Goal: Navigation & Orientation: Find specific page/section

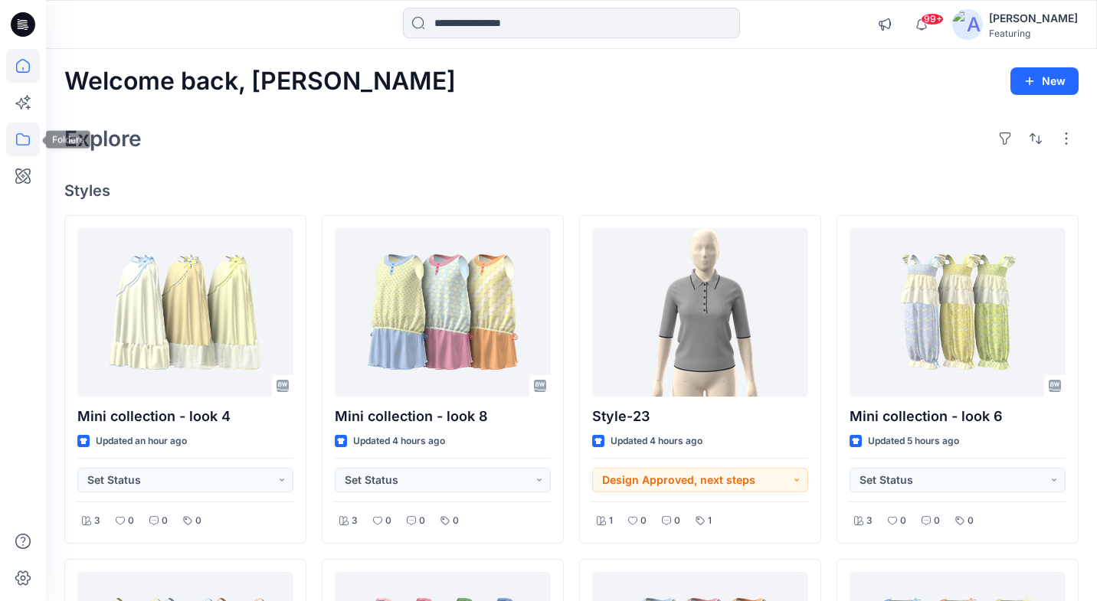
click at [20, 131] on icon at bounding box center [23, 140] width 34 height 34
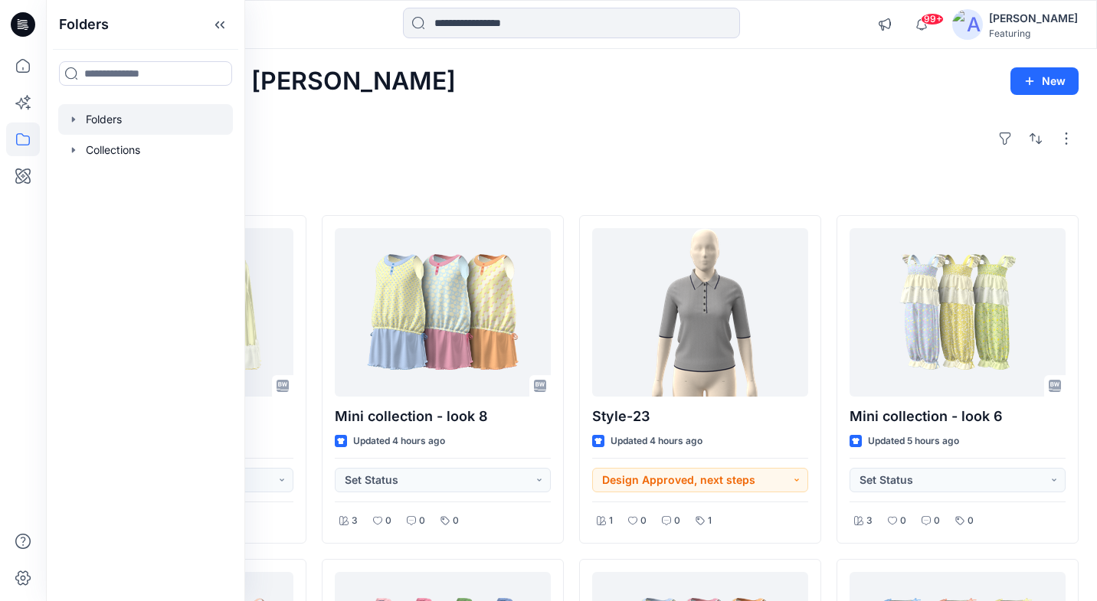
click at [116, 119] on div at bounding box center [145, 119] width 175 height 31
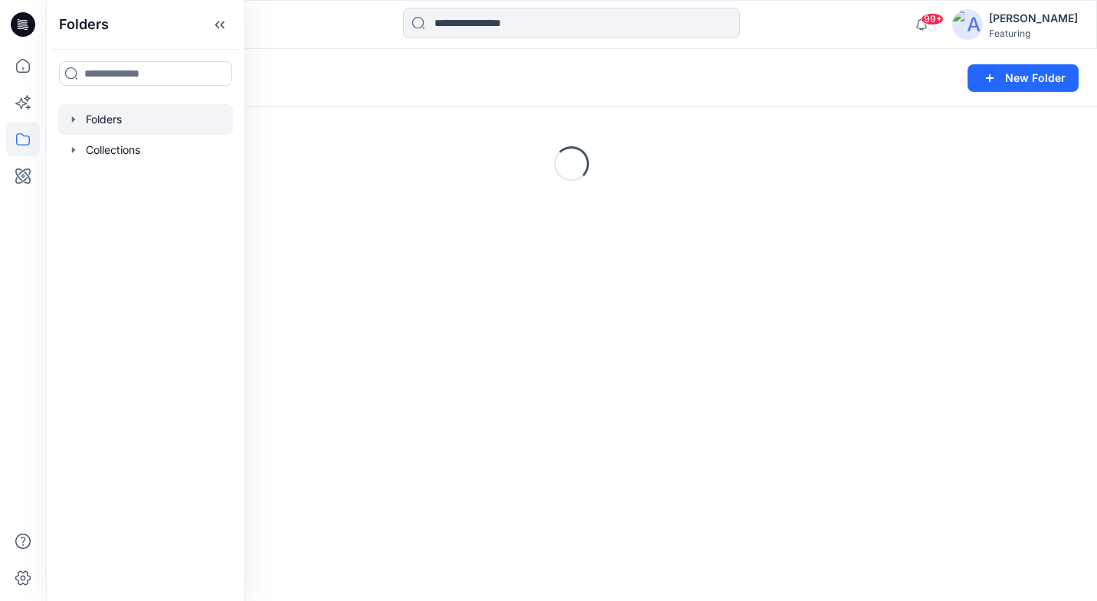
click at [481, 86] on div "Folders" at bounding box center [511, 77] width 895 height 21
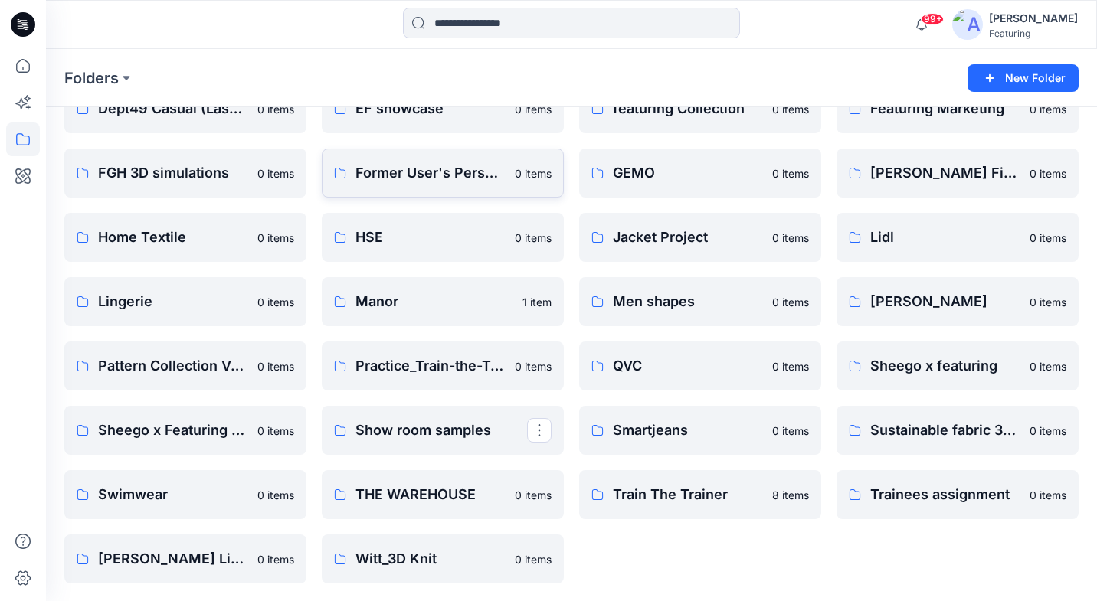
scroll to position [278, 0]
click at [371, 296] on p "Manor" at bounding box center [441, 300] width 172 height 21
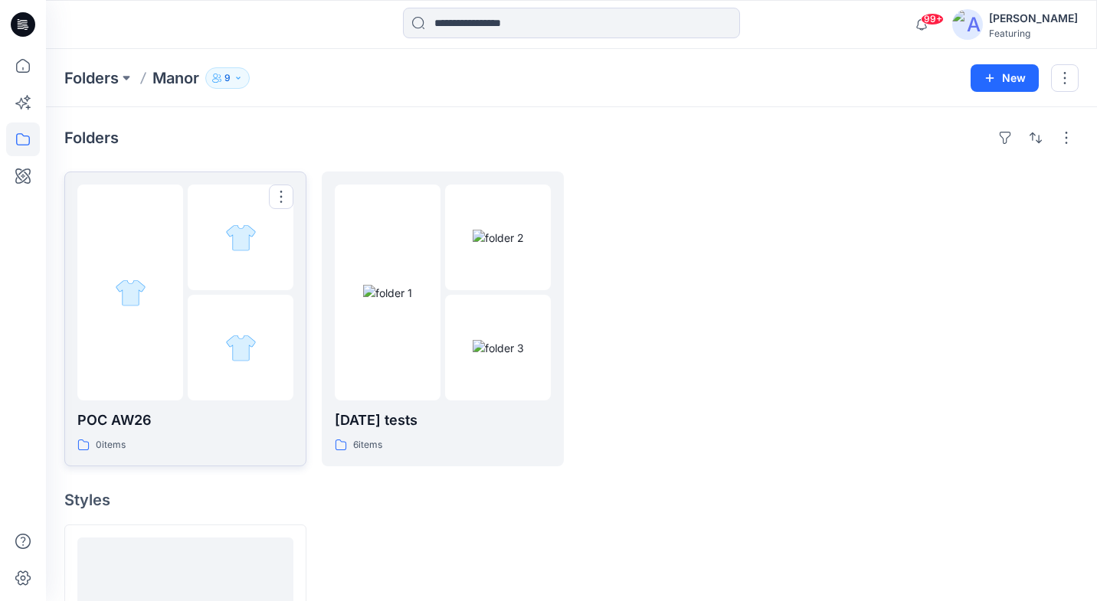
click at [185, 433] on div "POC AW26 0 items" at bounding box center [185, 432] width 216 height 44
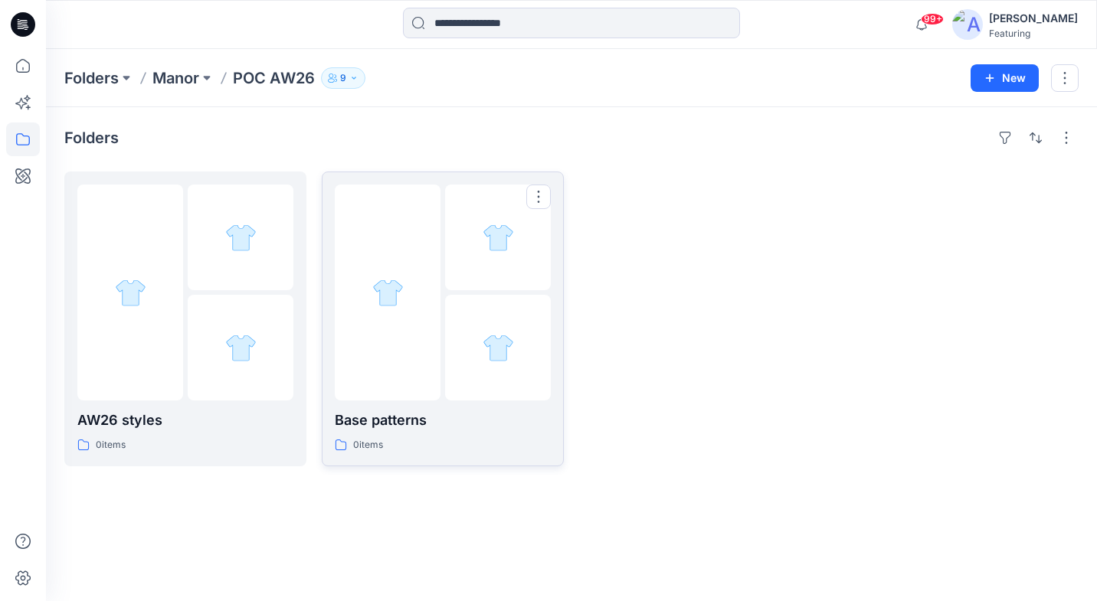
click at [387, 433] on div "Base patterns 0 items" at bounding box center [443, 432] width 216 height 44
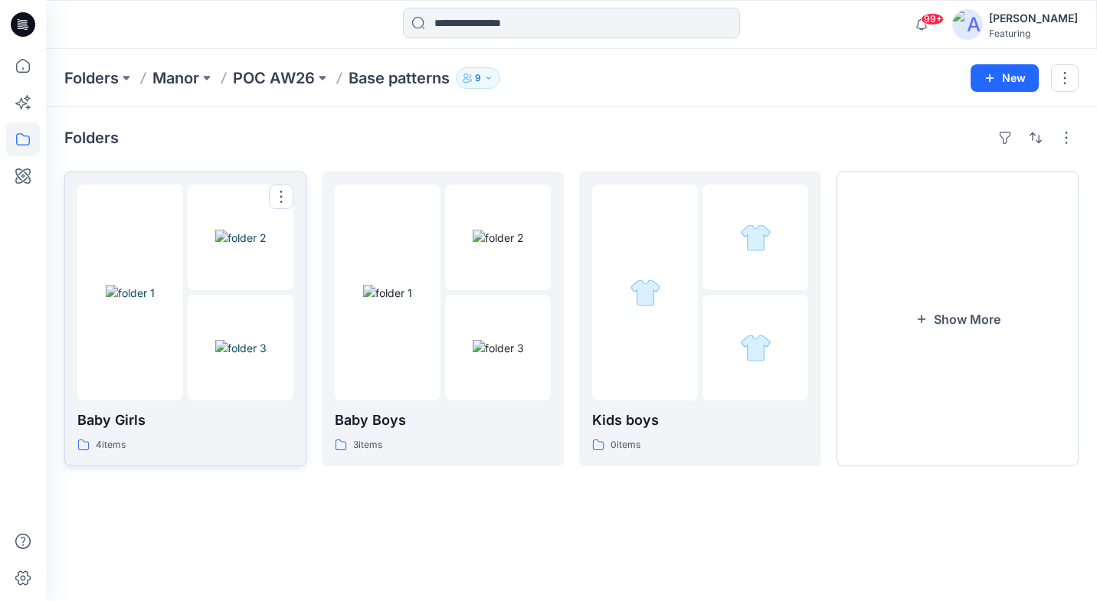
click at [214, 423] on p "Baby Girls" at bounding box center [185, 420] width 216 height 21
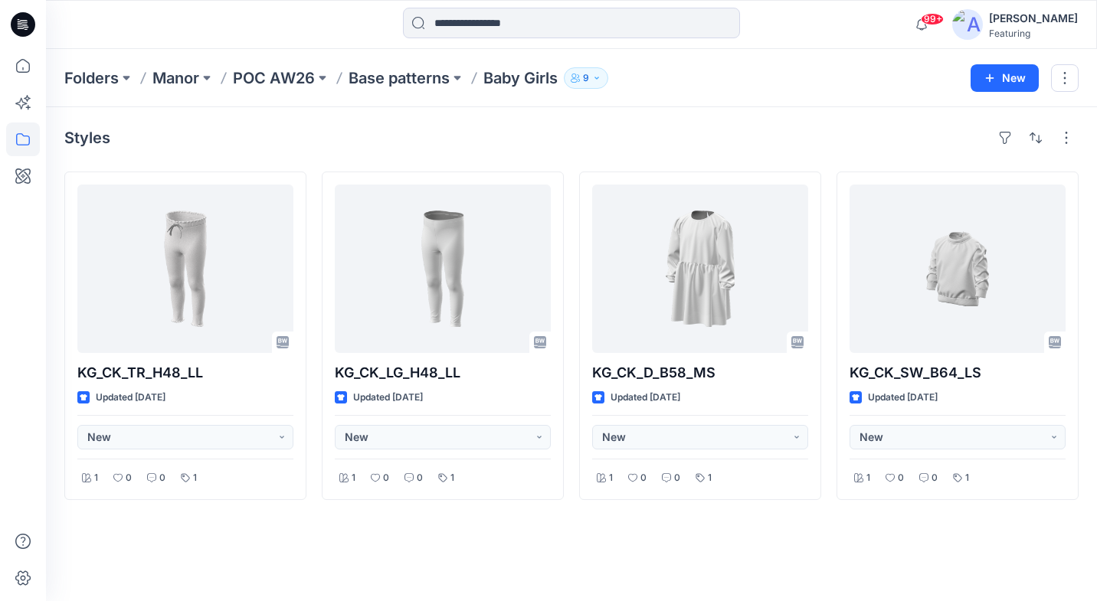
click at [421, 64] on div "Folders Manor POC AW26 Base patterns Baby Girls 9 New" at bounding box center [571, 78] width 1051 height 58
click at [418, 80] on p "Base patterns" at bounding box center [398, 77] width 101 height 21
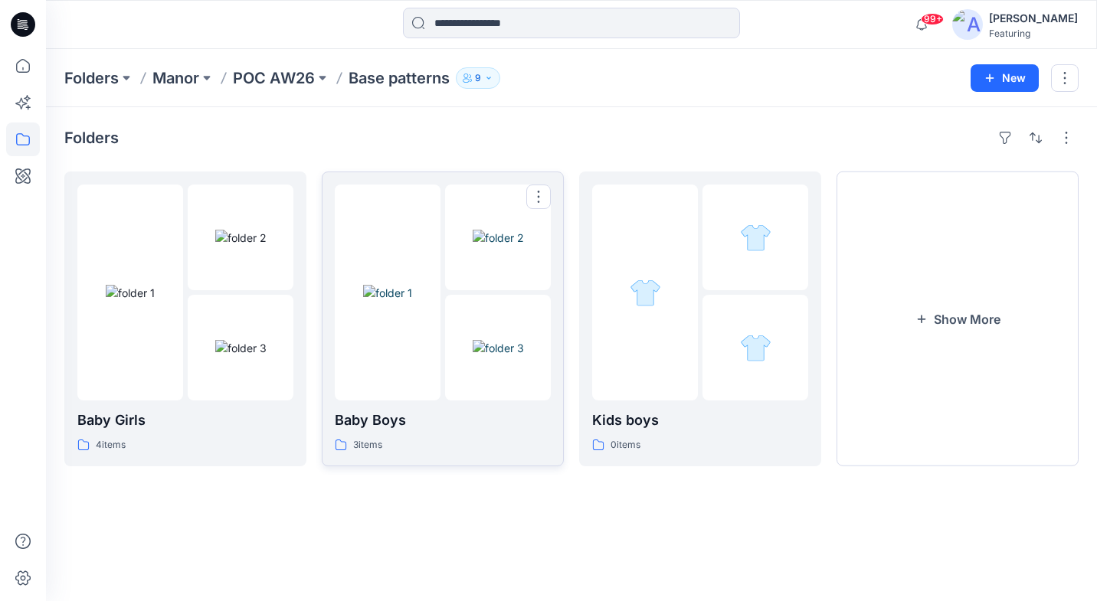
click at [473, 246] on img at bounding box center [498, 238] width 51 height 16
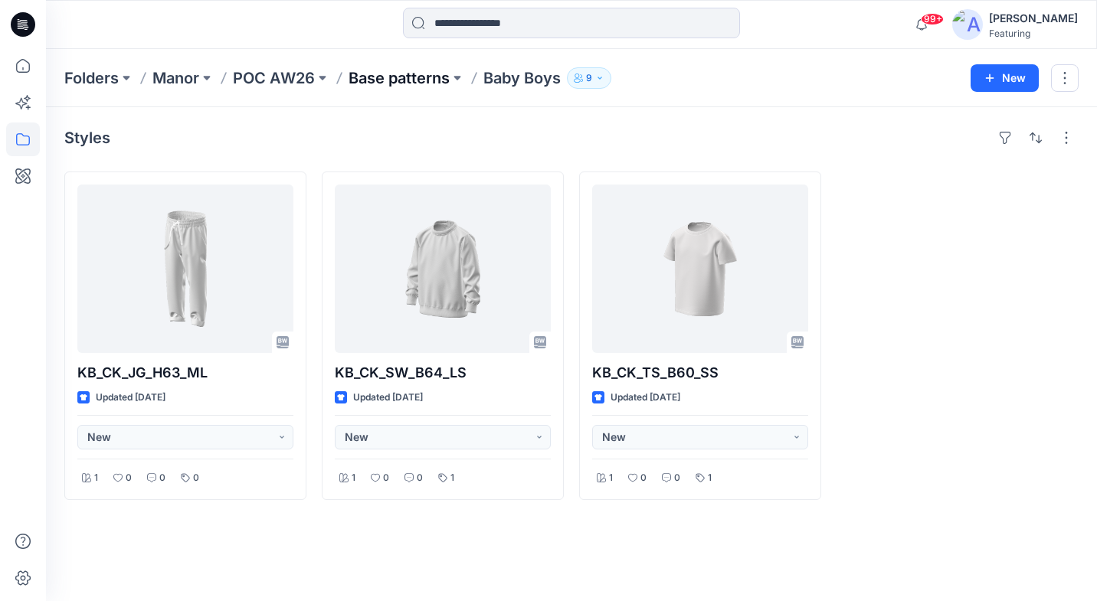
click at [396, 79] on p "Base patterns" at bounding box center [398, 77] width 101 height 21
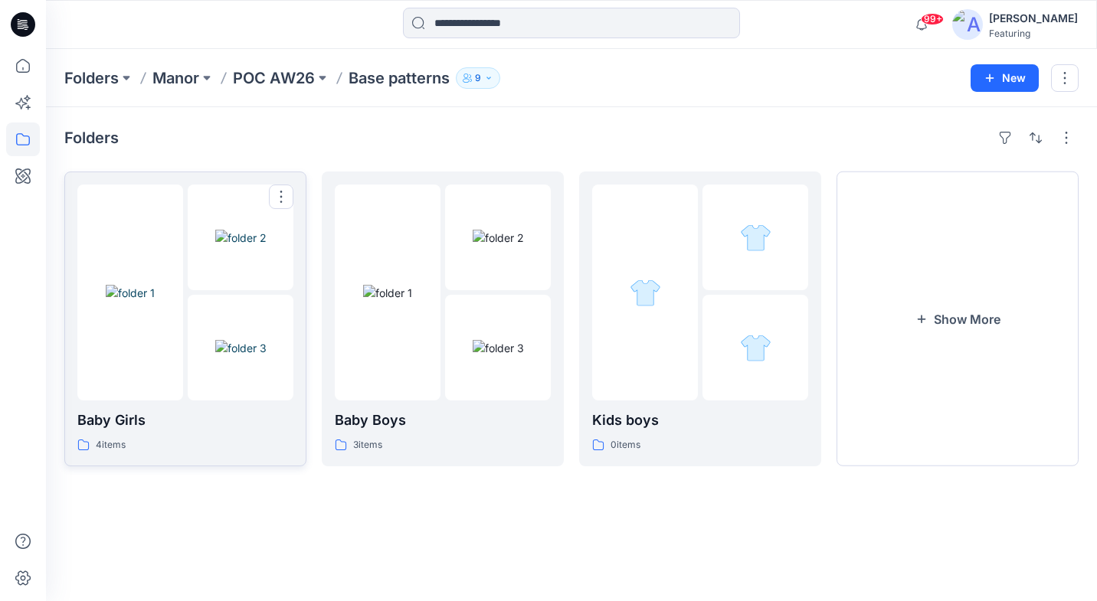
click at [250, 246] on img at bounding box center [240, 238] width 51 height 16
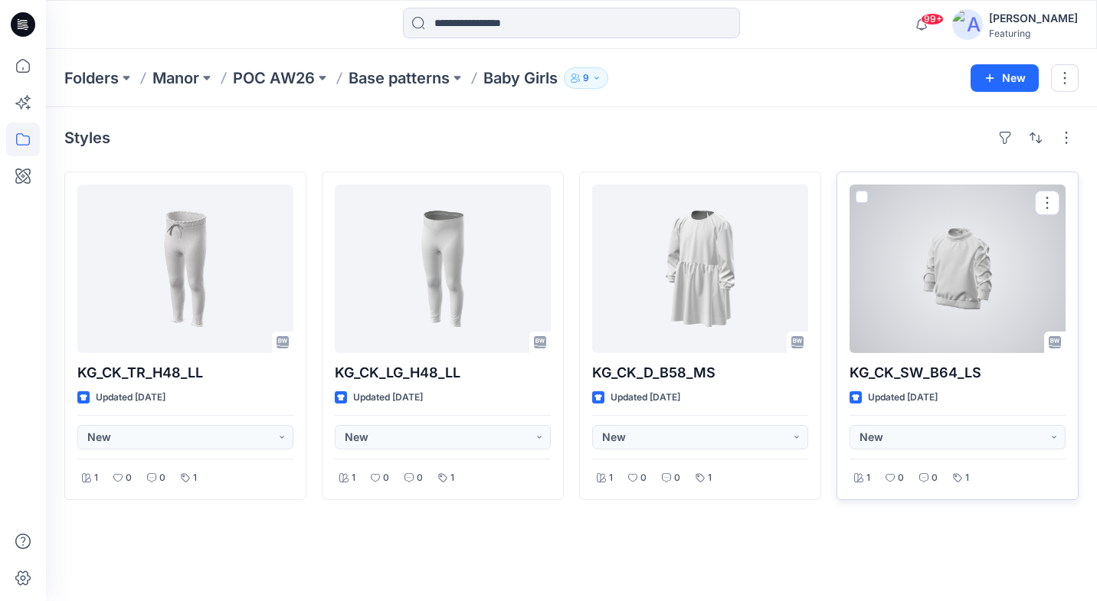
click at [944, 211] on div at bounding box center [957, 269] width 216 height 168
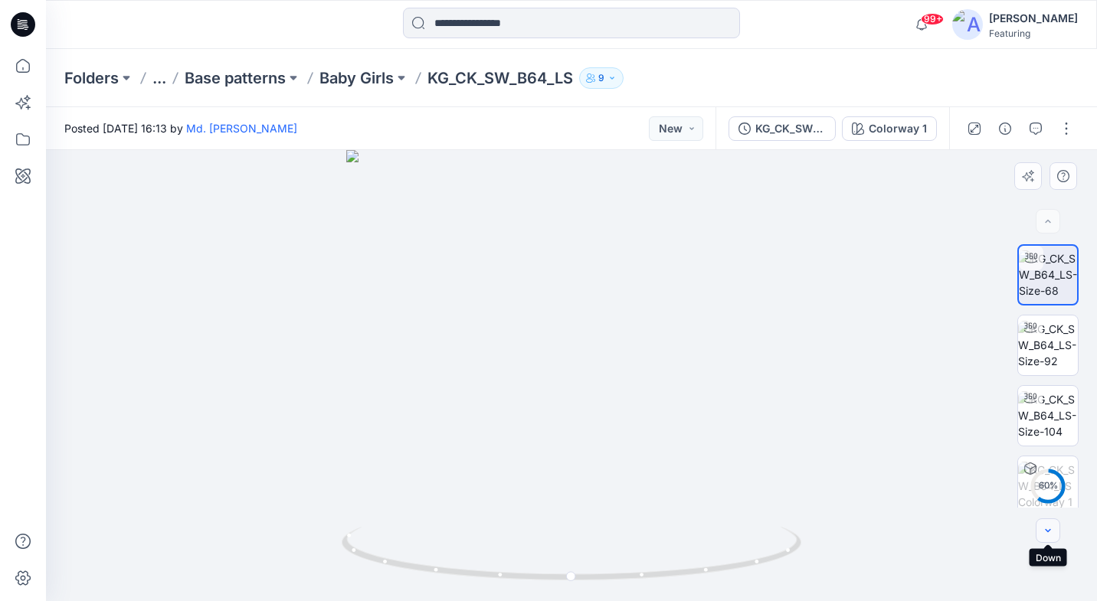
click at [1048, 532] on icon "button" at bounding box center [1048, 531] width 12 height 12
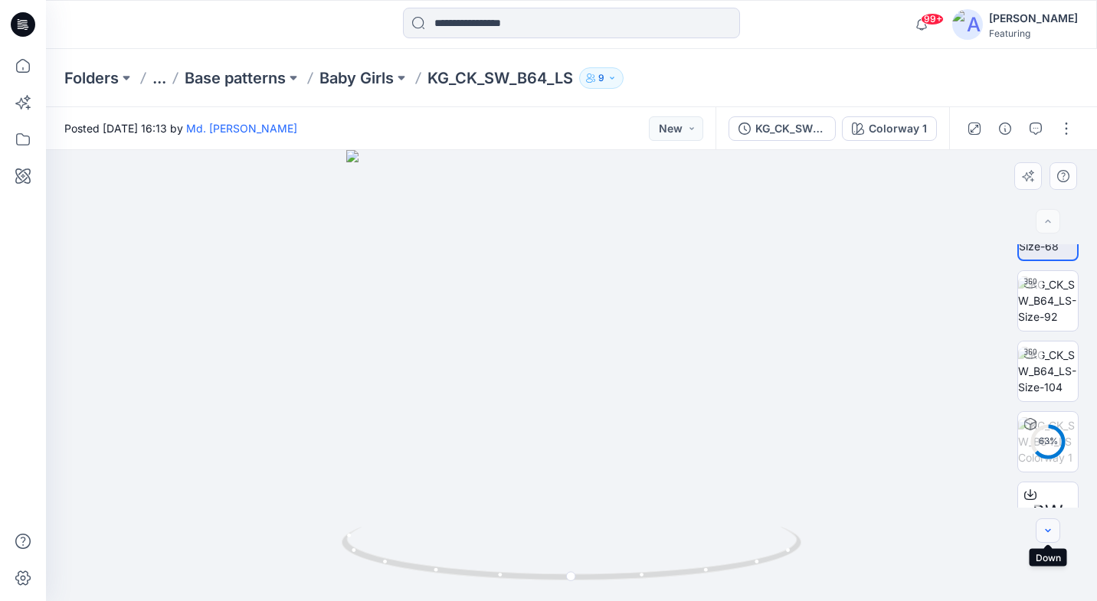
click at [1048, 532] on icon "button" at bounding box center [1048, 531] width 12 height 12
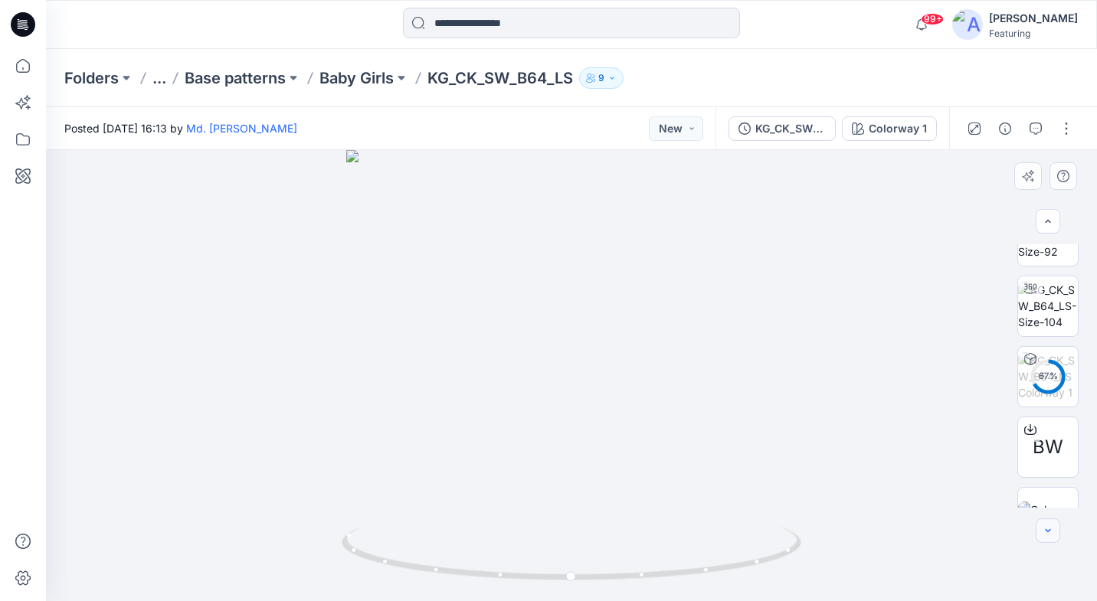
click at [1048, 532] on icon "button" at bounding box center [1048, 531] width 12 height 12
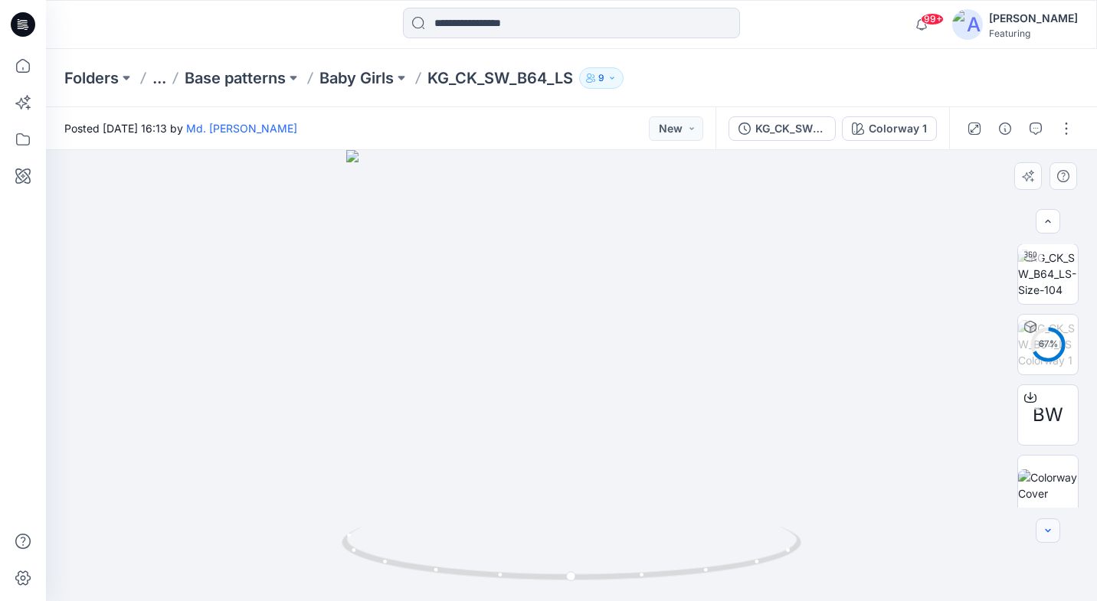
click at [1048, 532] on icon "button" at bounding box center [1048, 531] width 12 height 12
click at [1048, 532] on div at bounding box center [1047, 530] width 25 height 25
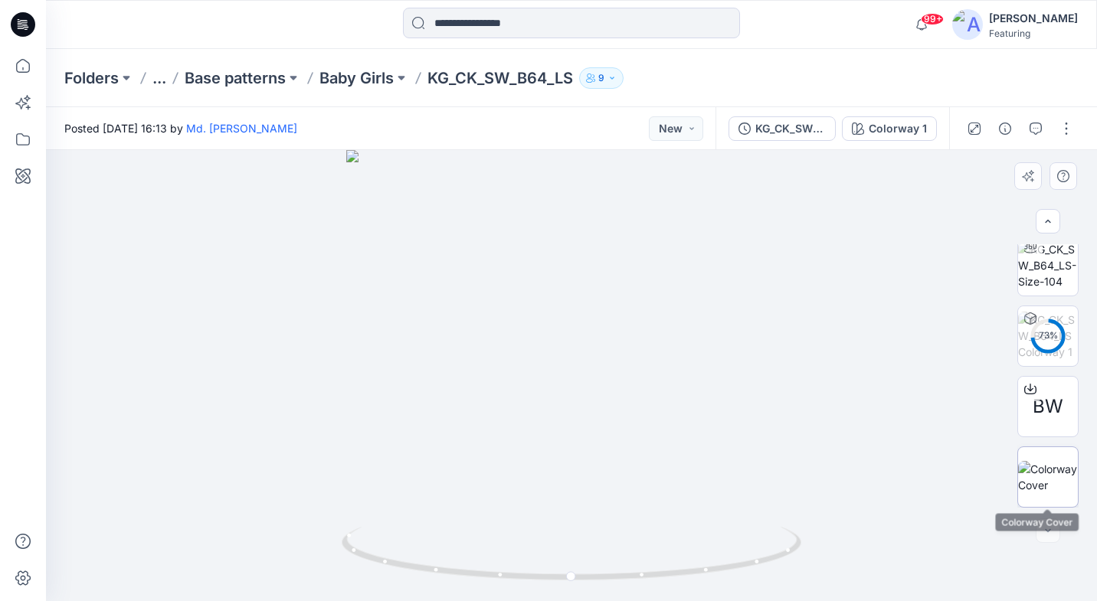
click at [1052, 483] on img at bounding box center [1048, 477] width 60 height 32
